Goal: Task Accomplishment & Management: Use online tool/utility

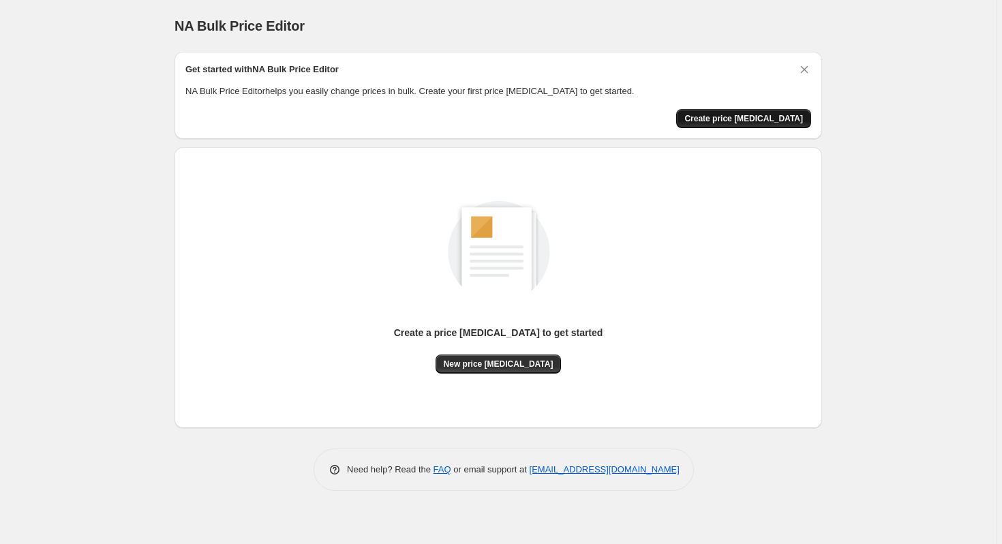
click at [763, 123] on span "Create price [MEDICAL_DATA]" at bounding box center [743, 118] width 119 height 11
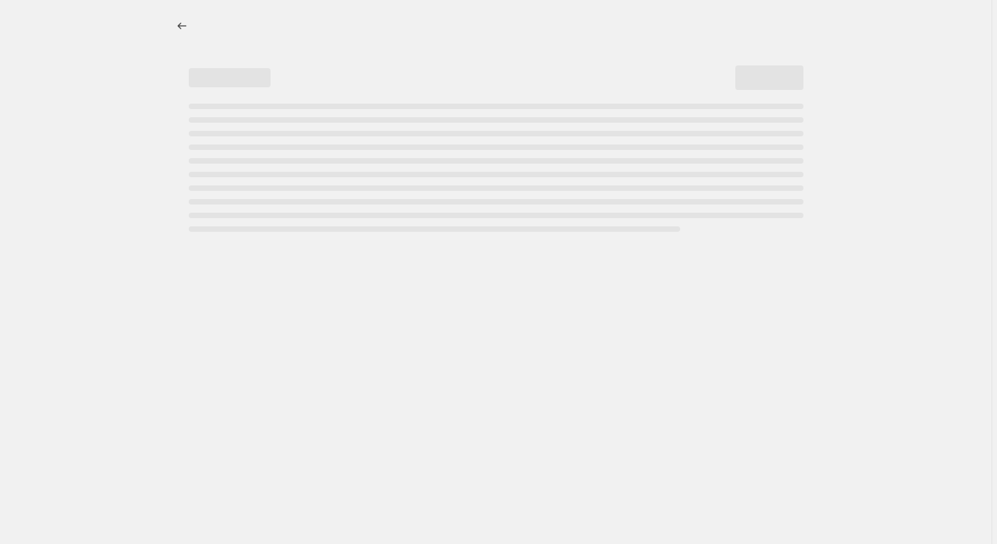
select select "percentage"
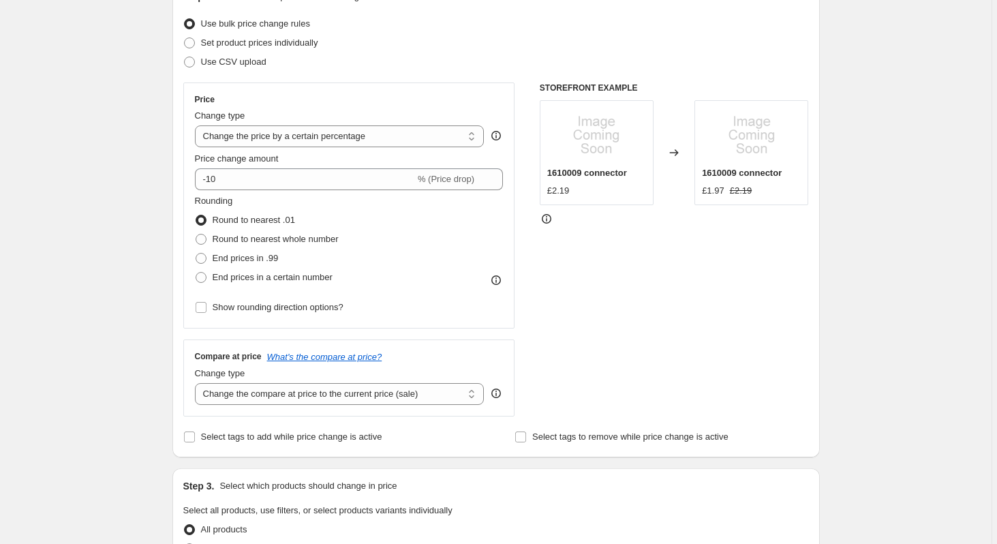
scroll to position [2, 0]
